Goal: Information Seeking & Learning: Understand process/instructions

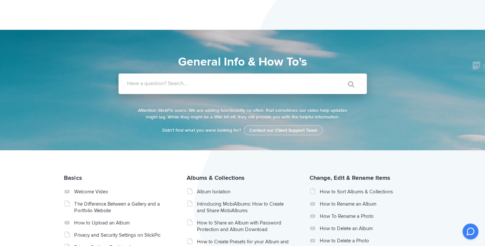
click at [169, 83] on label "Have a question? Search..." at bounding box center [251, 83] width 248 height 7
click at [169, 83] on input "Have a question? Search..." at bounding box center [228, 83] width 221 height 21
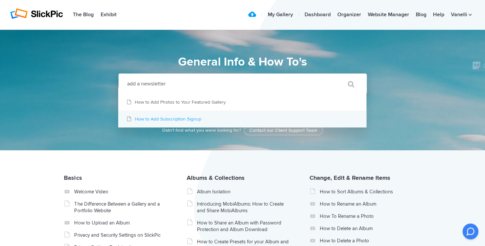
type input "add a newsletter"
click at [171, 117] on link "How to Add Subscription Signup" at bounding box center [242, 119] width 248 height 17
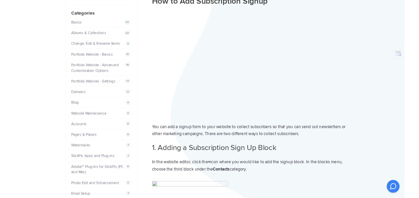
scroll to position [66, 0]
